Goal: Check status: Check status

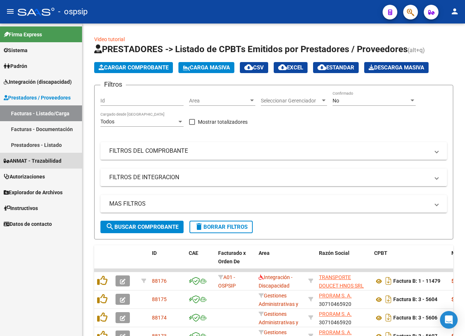
click at [53, 160] on span "ANMAT - Trazabilidad" at bounding box center [33, 161] width 58 height 8
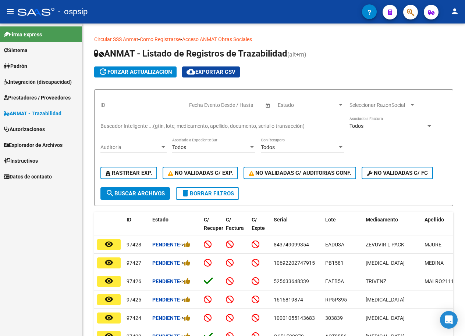
click at [48, 100] on span "Prestadores / Proveedores" at bounding box center [37, 98] width 67 height 8
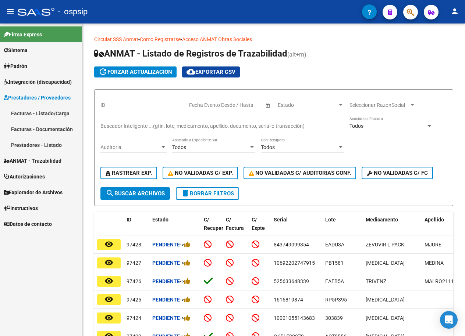
click at [49, 116] on link "Facturas - Listado/Carga" at bounding box center [41, 114] width 82 height 16
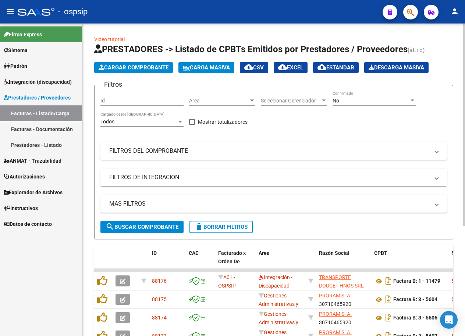
click at [179, 152] on mat-panel-title "FILTROS DEL COMPROBANTE" at bounding box center [269, 151] width 320 height 8
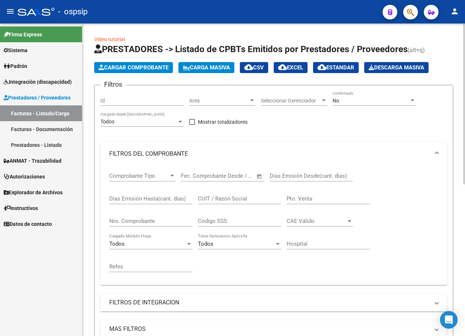
click at [155, 223] on input "Nro. Comprobante" at bounding box center [150, 221] width 83 height 7
type input "8546"
click at [396, 98] on div "No" at bounding box center [370, 101] width 76 height 6
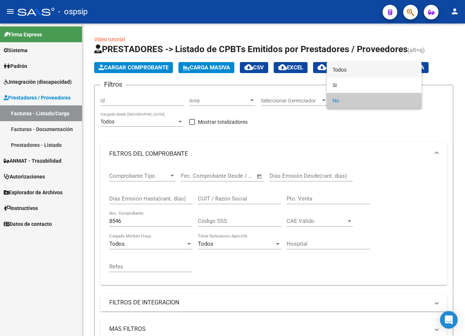
click at [368, 75] on span "Todos" at bounding box center [373, 69] width 83 height 15
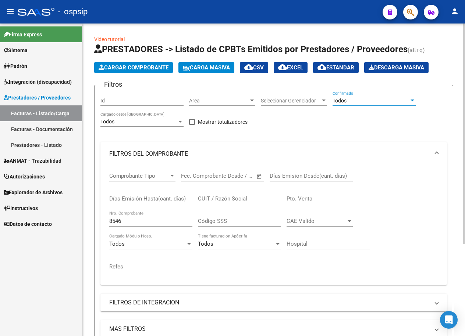
click at [145, 108] on div "Id" at bounding box center [141, 101] width 83 height 21
click at [143, 99] on input "Id" at bounding box center [141, 101] width 83 height 6
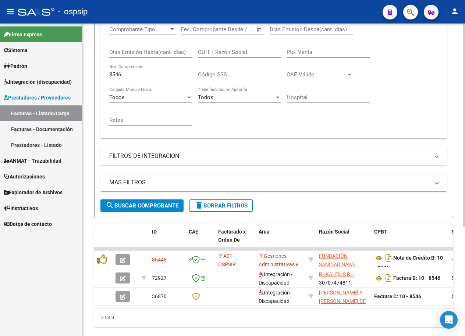
scroll to position [147, 0]
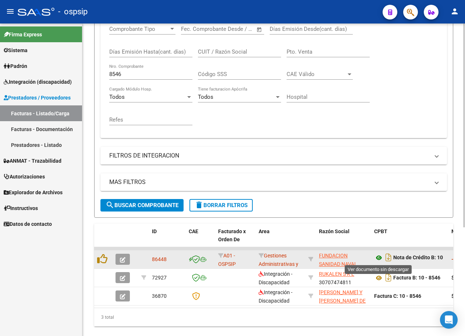
click at [379, 257] on icon at bounding box center [379, 258] width 10 height 9
